Goal: Information Seeking & Learning: Learn about a topic

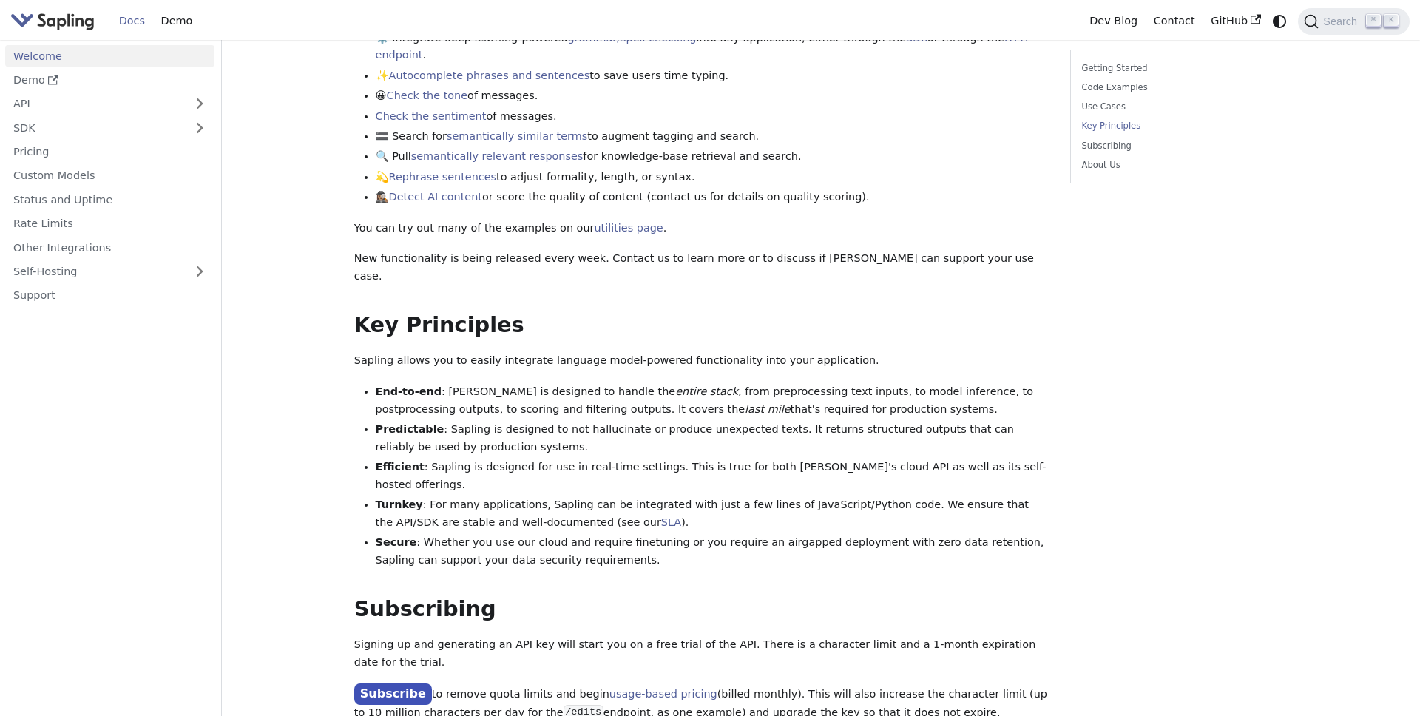
scroll to position [664, 0]
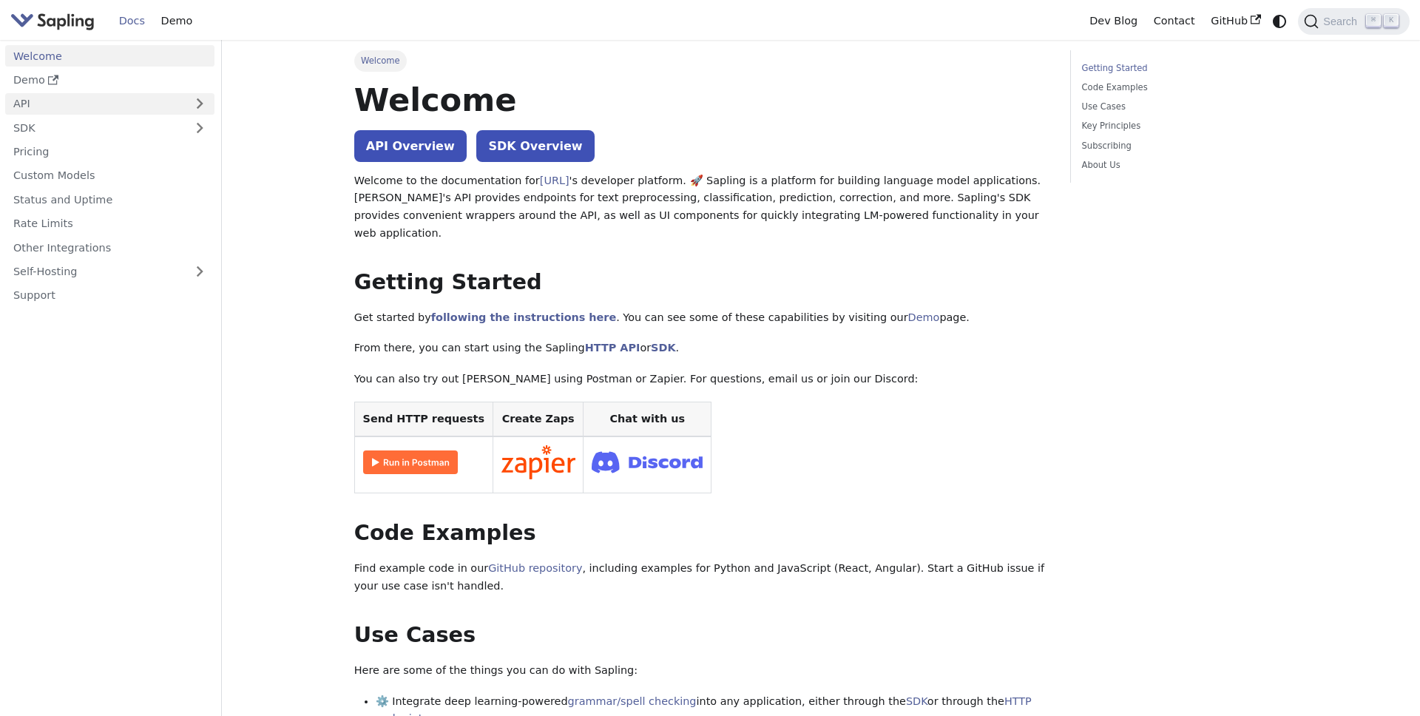
click at [103, 95] on link "API" at bounding box center [95, 103] width 180 height 21
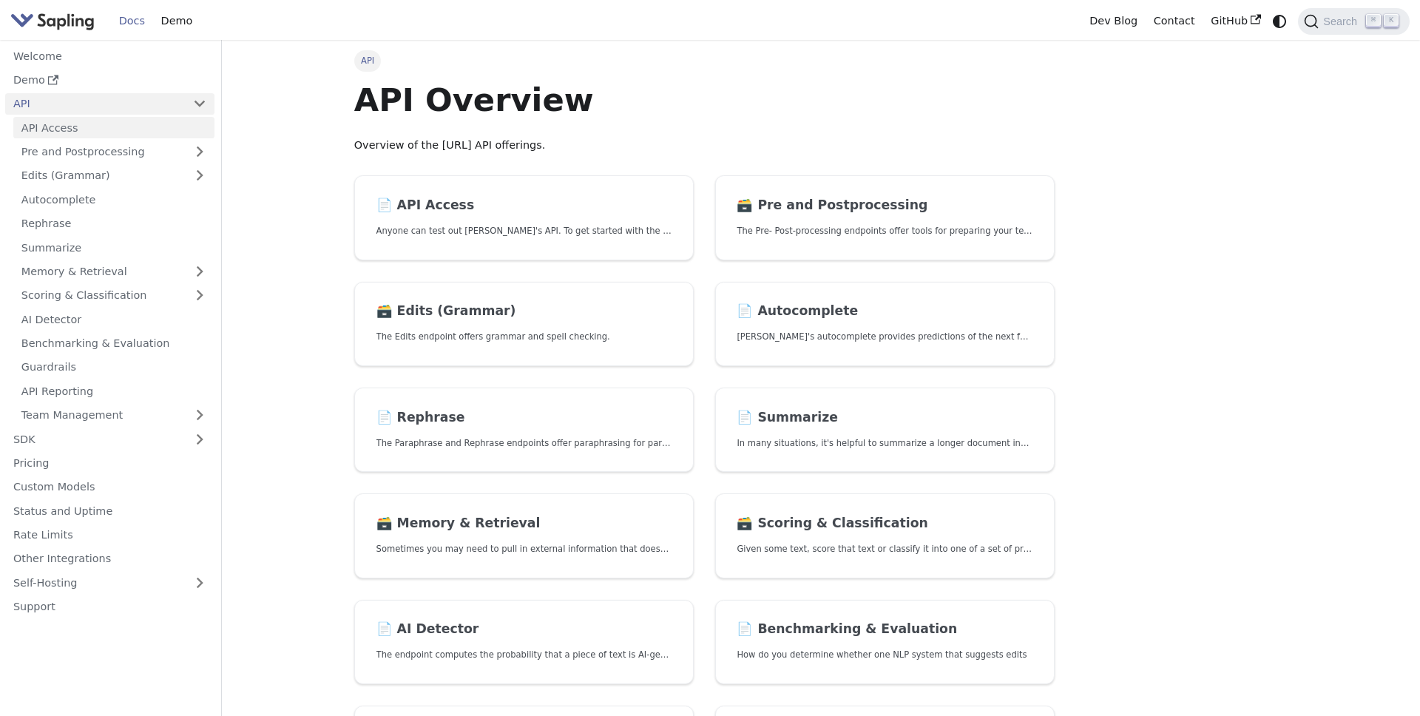
click at [98, 135] on link "API Access" at bounding box center [113, 127] width 201 height 21
